Goal: Task Accomplishment & Management: Manage account settings

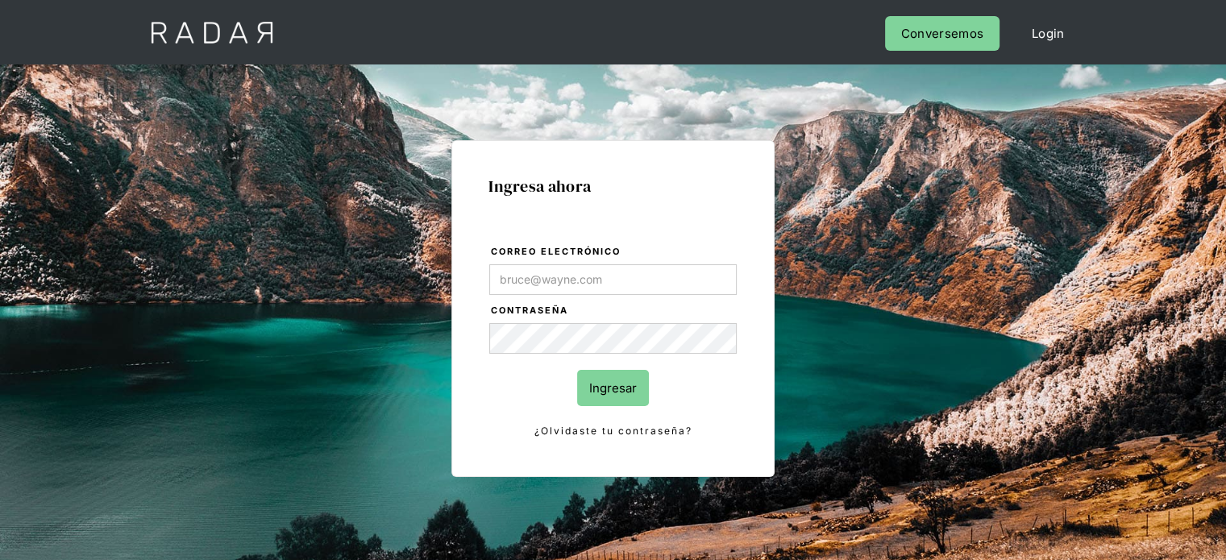
type input "[EMAIL_ADDRESS][PERSON_NAME][DOMAIN_NAME]"
click at [597, 393] on input "Ingresar" at bounding box center [613, 388] width 72 height 36
